Goal: Transaction & Acquisition: Purchase product/service

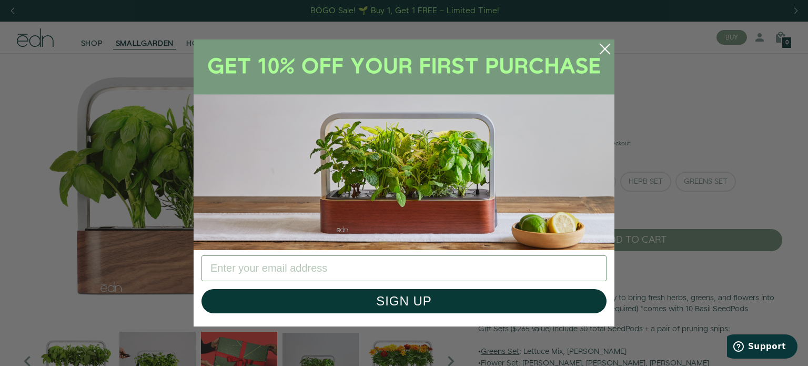
click at [605, 46] on circle "Close dialog" at bounding box center [604, 48] width 23 height 23
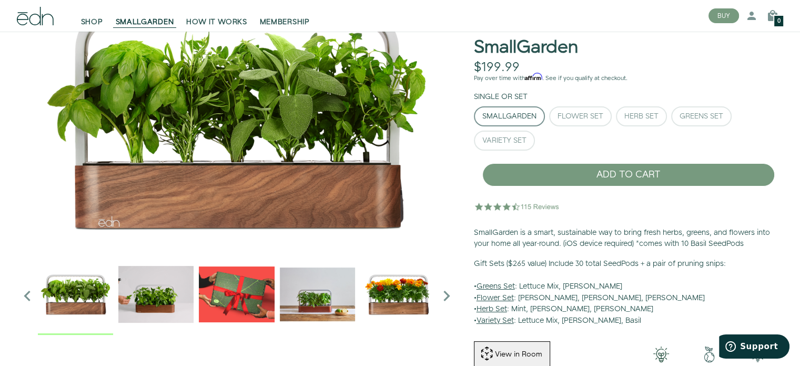
scroll to position [67, 0]
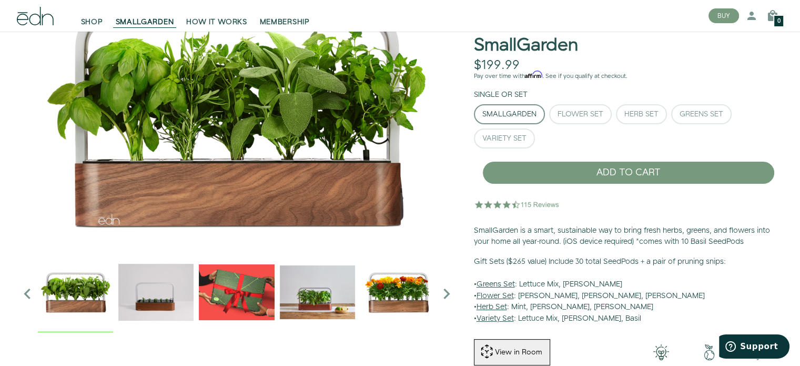
click at [161, 300] on img "2 / 6" at bounding box center [155, 291] width 75 height 75
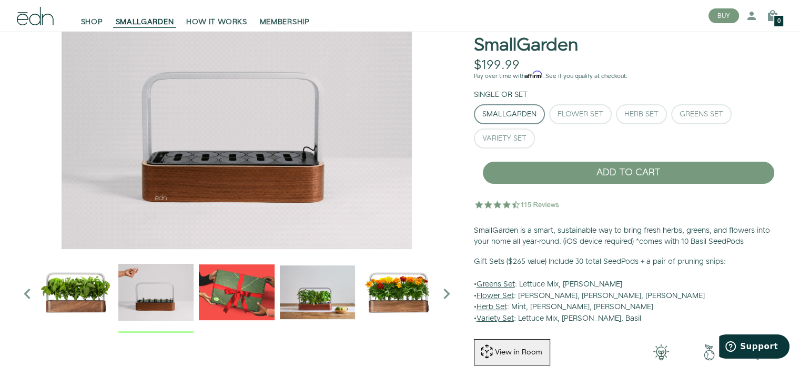
click at [225, 295] on img "3 / 6" at bounding box center [236, 291] width 75 height 75
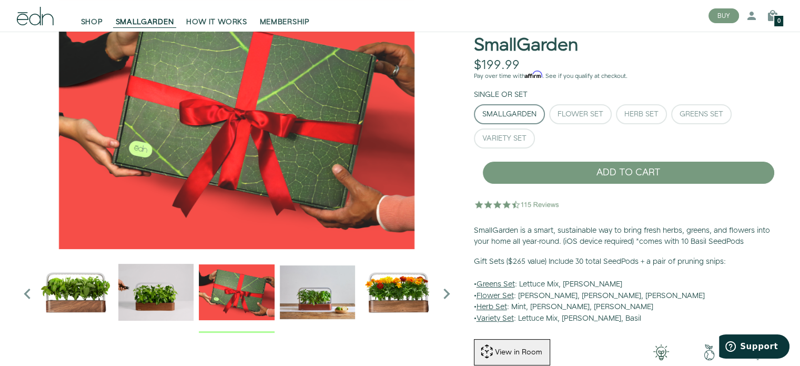
click at [309, 299] on img "4 / 6" at bounding box center [317, 291] width 75 height 75
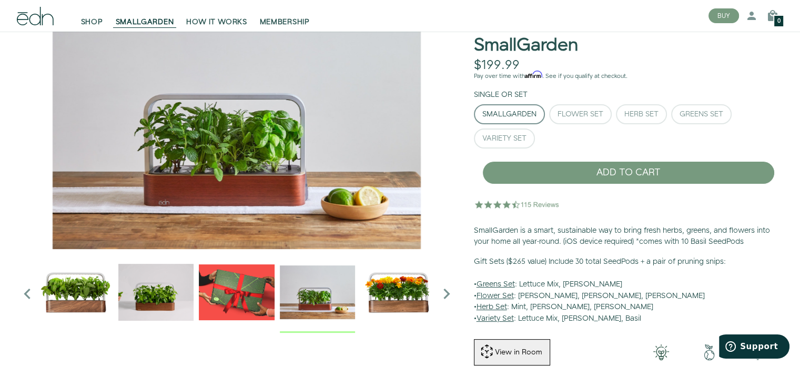
click at [420, 290] on img "5 / 6" at bounding box center [397, 291] width 75 height 75
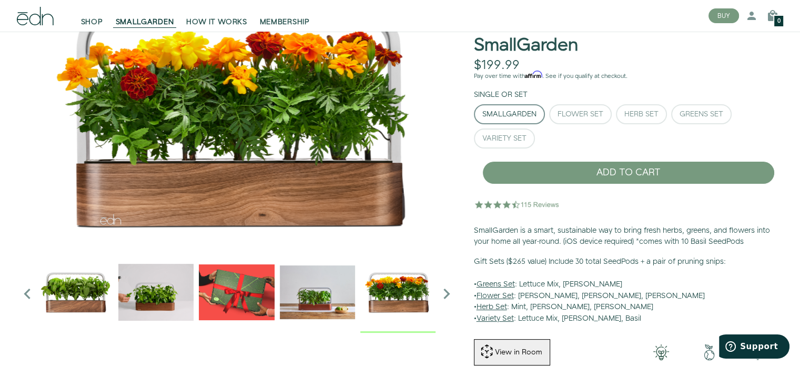
click at [448, 290] on icon "Next slide" at bounding box center [446, 293] width 21 height 21
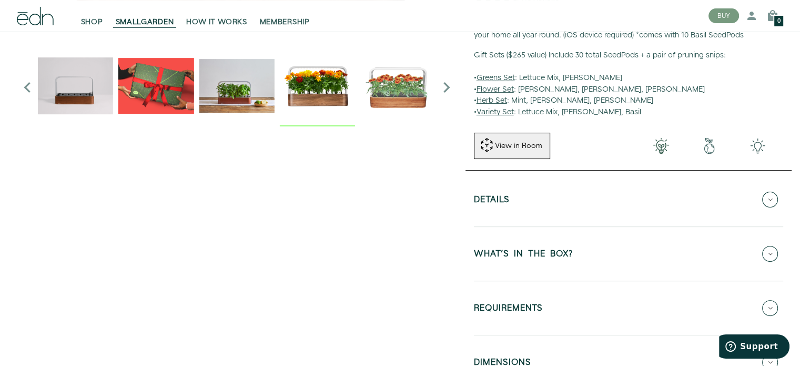
scroll to position [290, 0]
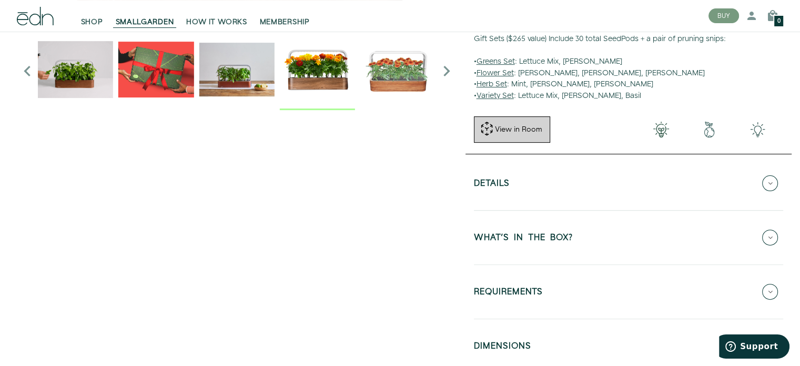
click at [533, 128] on div "View in Room" at bounding box center [518, 129] width 49 height 11
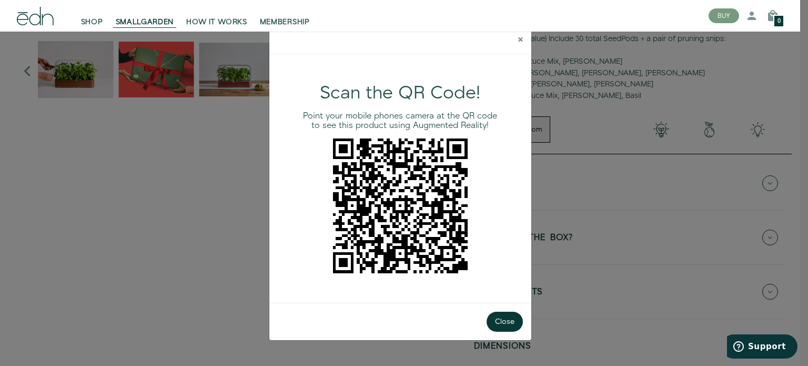
click at [523, 42] on button "×" at bounding box center [521, 40] width 22 height 28
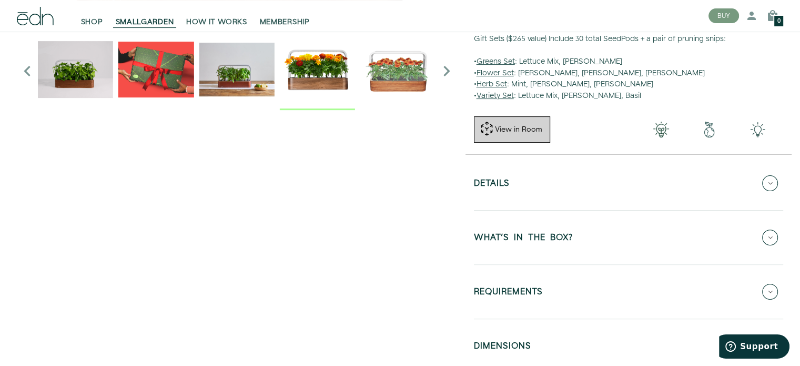
click at [530, 130] on div "View in Room" at bounding box center [518, 129] width 49 height 11
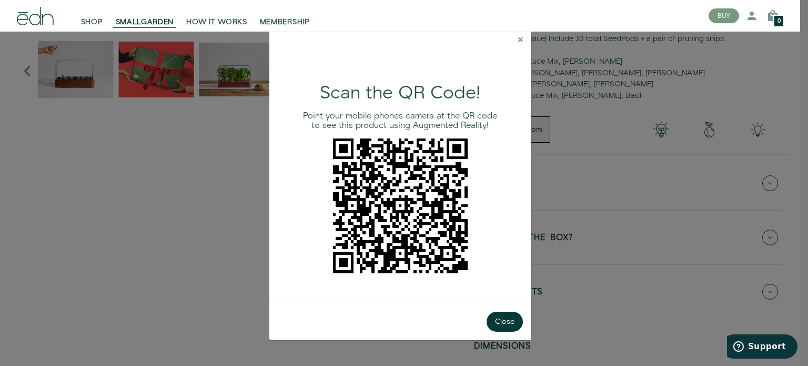
click at [518, 37] on span "×" at bounding box center [520, 40] width 5 height 16
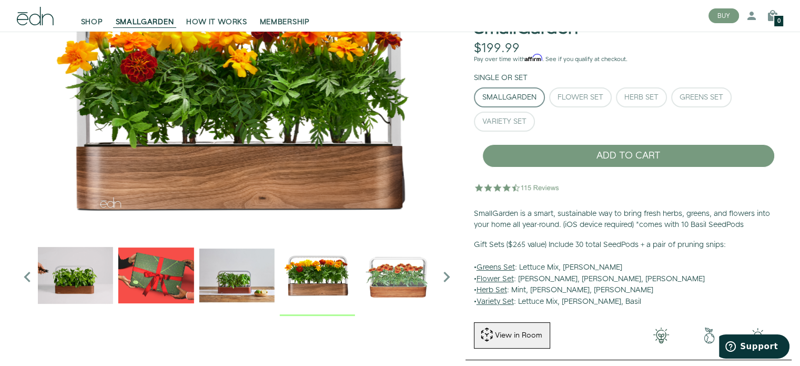
scroll to position [0, 0]
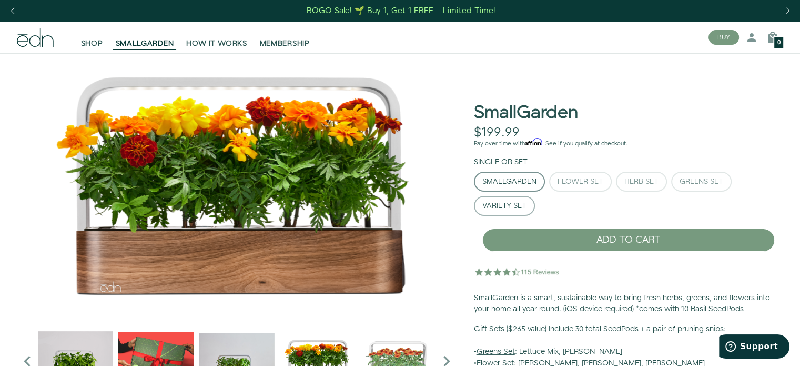
click at [522, 197] on button "Variety Set" at bounding box center [504, 206] width 61 height 20
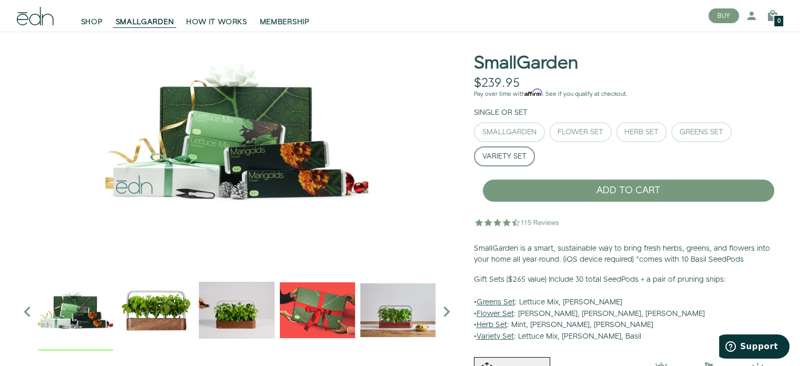
scroll to position [58, 0]
